Goal: Information Seeking & Learning: Learn about a topic

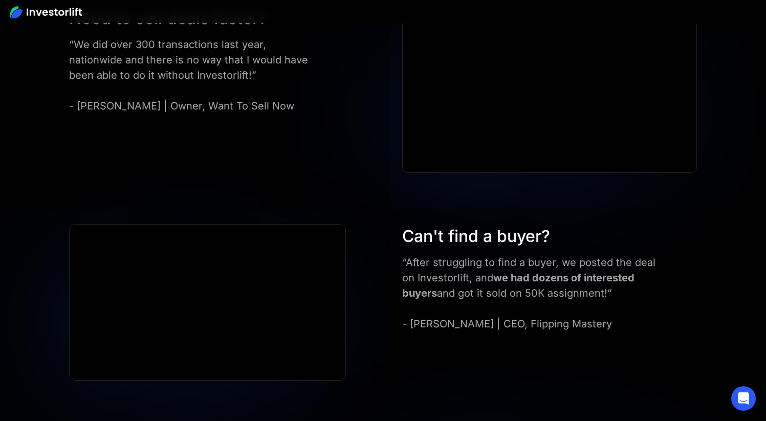
scroll to position [2913, 0]
click at [397, 281] on div "Can't find a buyer? “After struggling to find a buyer, we posted the deal on In…" at bounding box center [383, 302] width 690 height 157
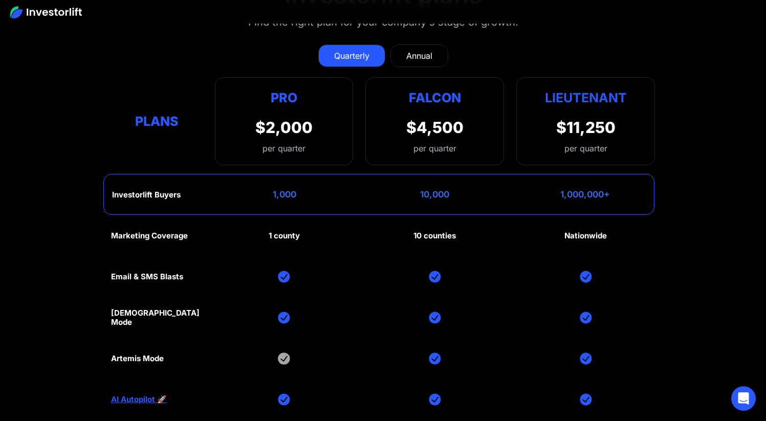
scroll to position [4617, 0]
click at [159, 192] on div "Investorlift Buyers" at bounding box center [146, 195] width 69 height 9
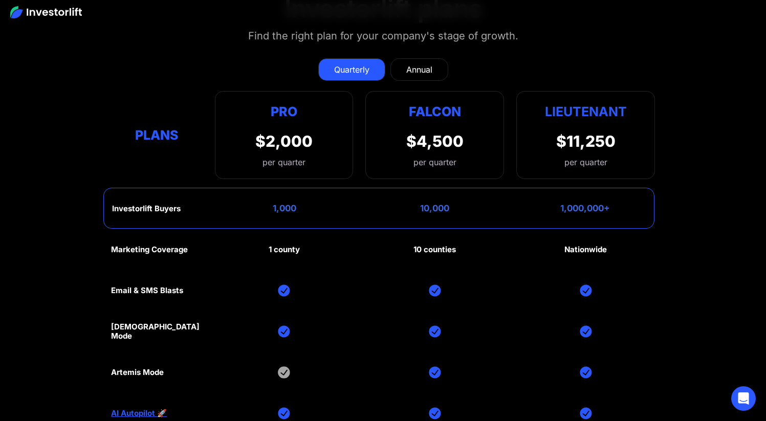
click at [153, 141] on div "Plans" at bounding box center [157, 135] width 92 height 20
click at [421, 69] on div "Annual" at bounding box center [419, 69] width 26 height 12
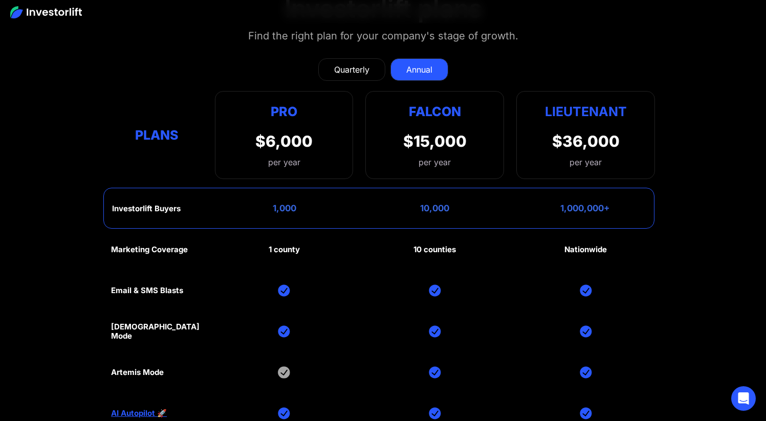
click at [364, 66] on div "Quarterly" at bounding box center [351, 69] width 35 height 12
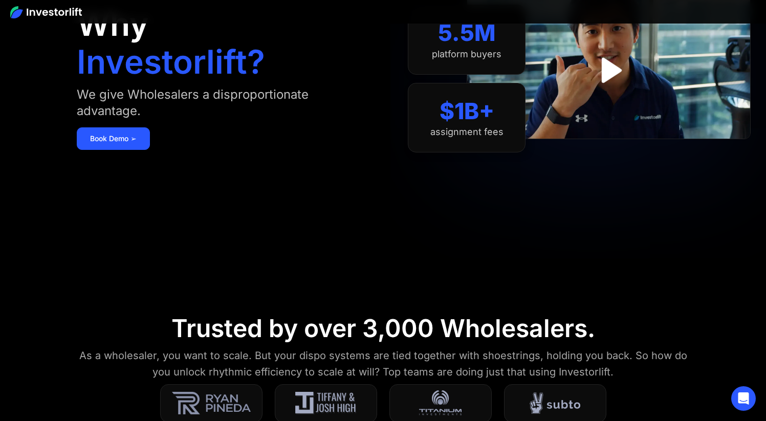
scroll to position [0, 0]
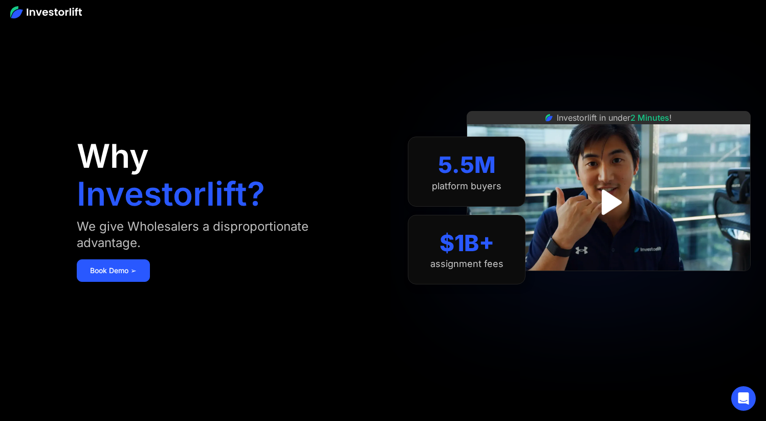
click at [35, 10] on img at bounding box center [46, 12] width 72 height 12
